Goal: Go to known website: Access a specific website the user already knows

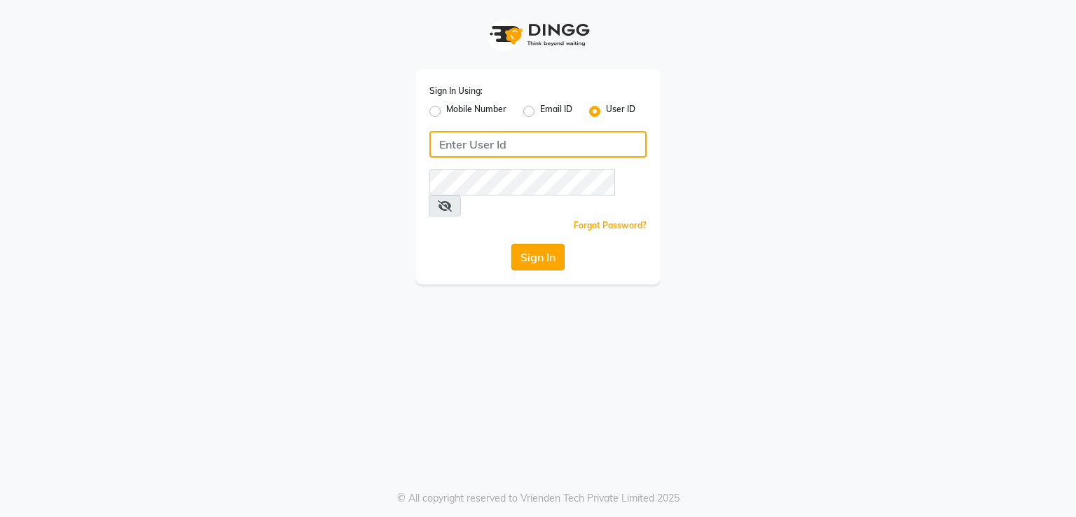
type input "e2691-01"
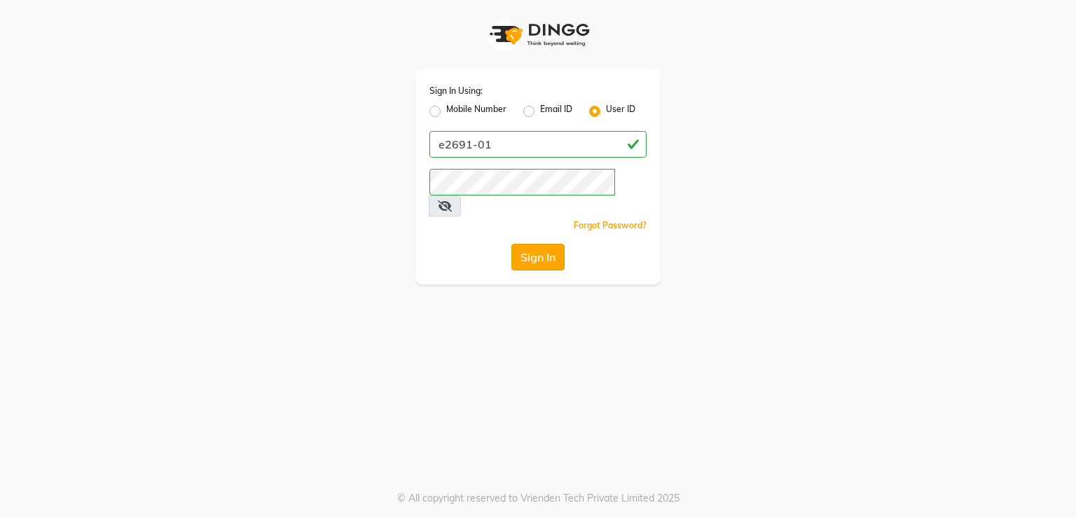
click at [524, 244] on button "Sign In" at bounding box center [538, 257] width 53 height 27
